Goal: Register for event/course

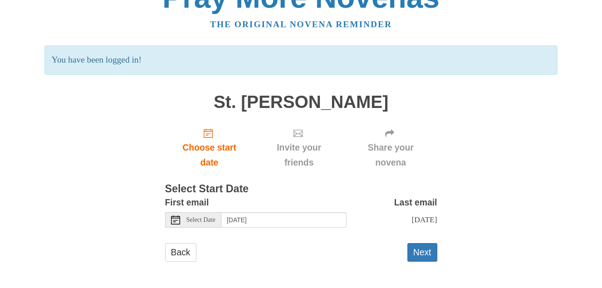
scroll to position [34, 0]
click at [248, 212] on input "Tuesday, September 2nd" at bounding box center [284, 219] width 125 height 15
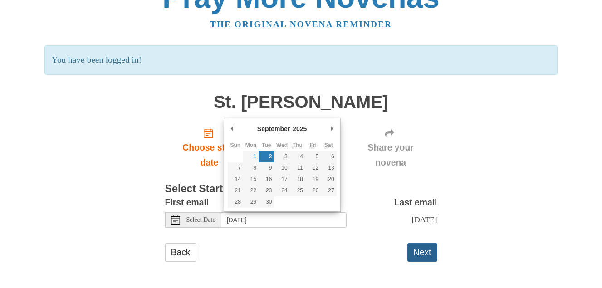
click at [433, 257] on button "Next" at bounding box center [423, 252] width 30 height 19
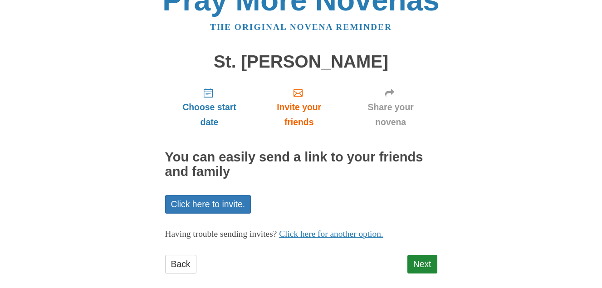
scroll to position [35, 0]
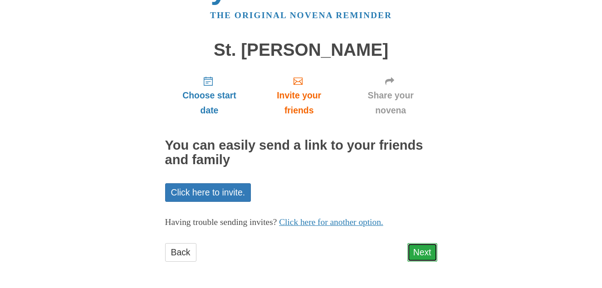
click at [422, 255] on link "Next" at bounding box center [423, 252] width 30 height 19
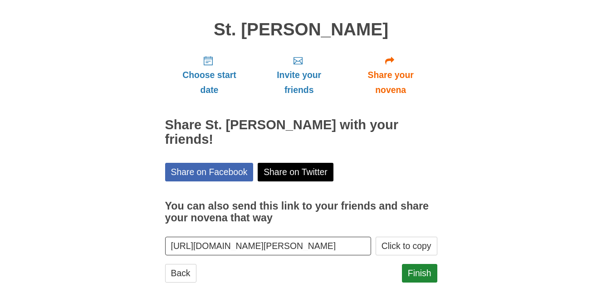
scroll to position [62, 0]
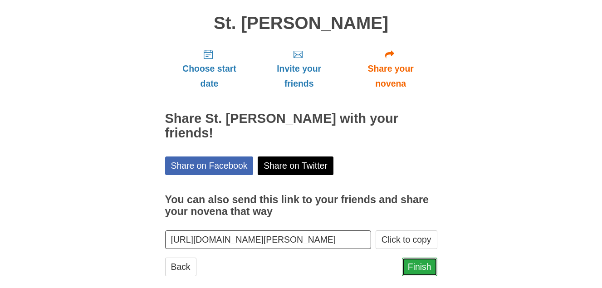
click at [412, 258] on link "Finish" at bounding box center [419, 267] width 35 height 19
